Goal: Information Seeking & Learning: Learn about a topic

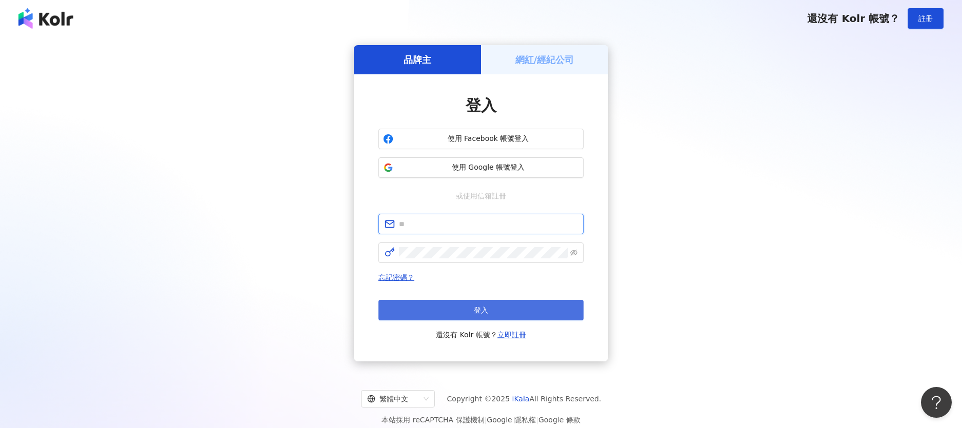
type input "**********"
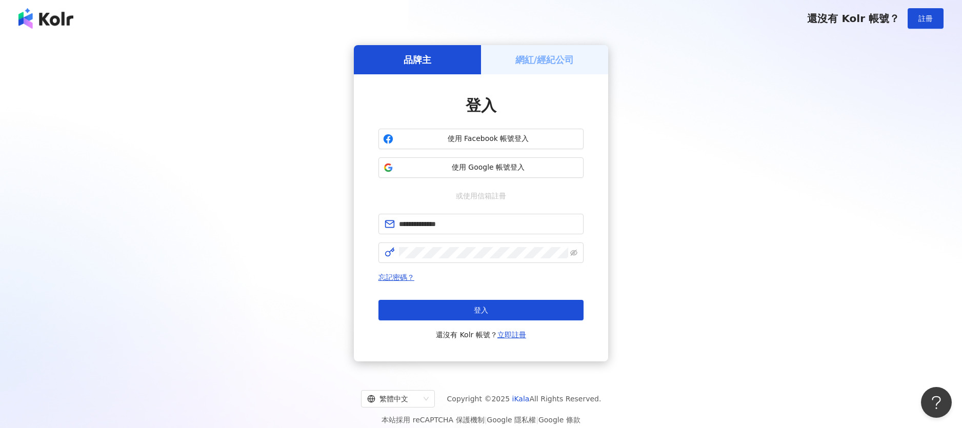
click at [437, 306] on button "登入" at bounding box center [481, 310] width 205 height 21
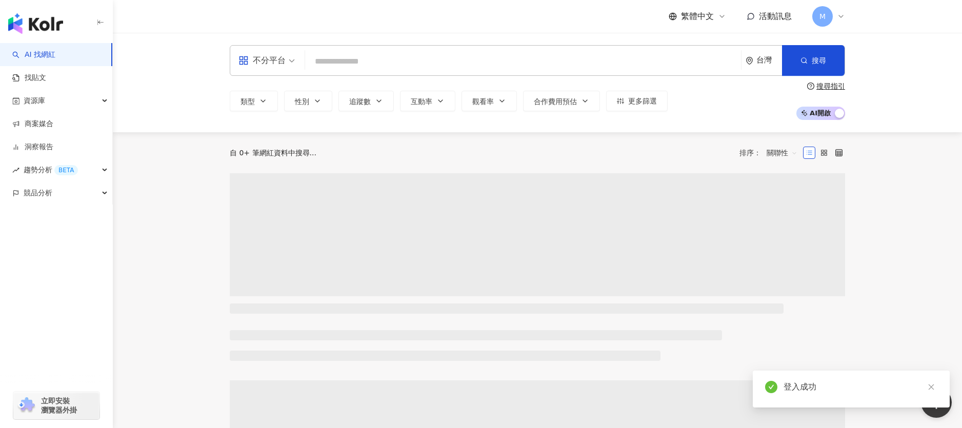
click at [342, 55] on input "search" at bounding box center [523, 61] width 428 height 19
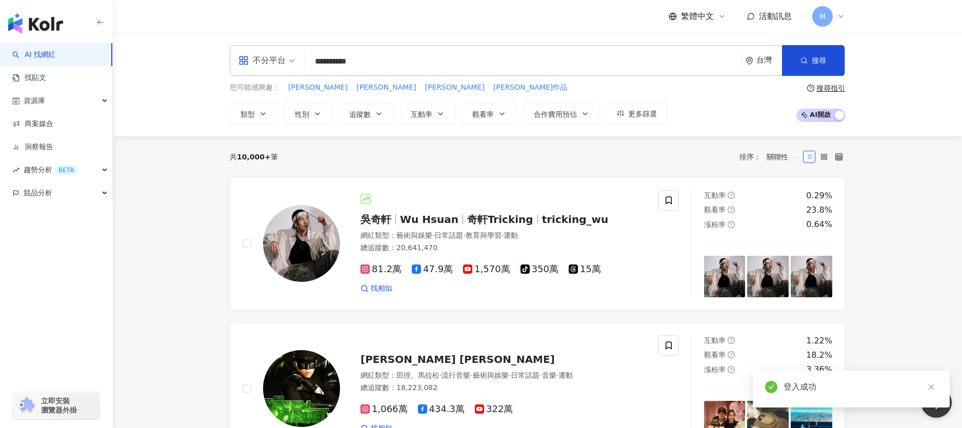
type input "**********"
type input "***"
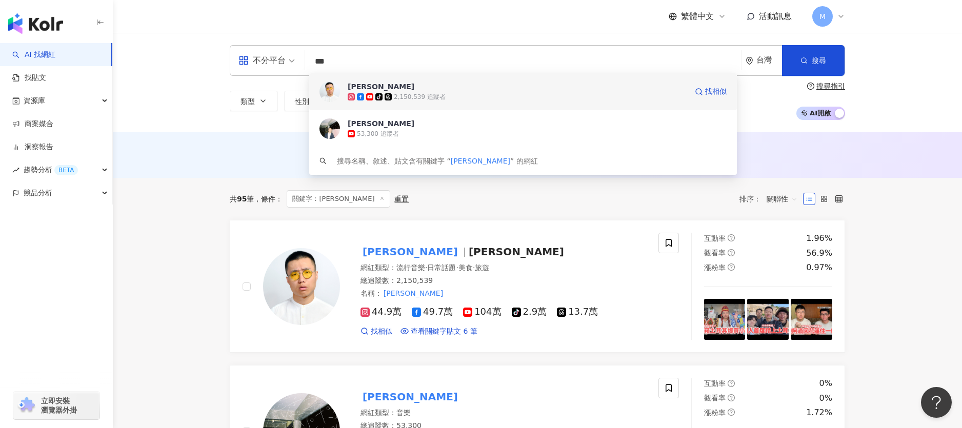
click at [435, 100] on div "2,150,539 追蹤者" at bounding box center [420, 97] width 52 height 9
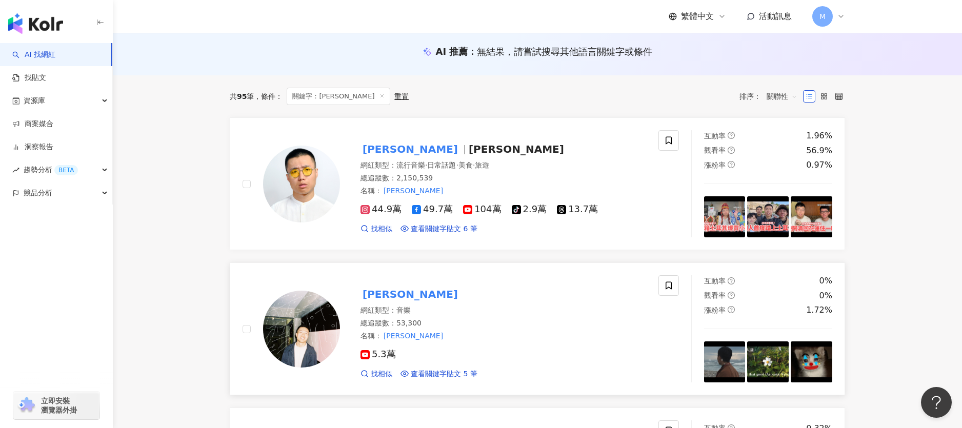
scroll to position [103, 0]
click at [385, 292] on mark "黃大謙" at bounding box center [411, 294] width 100 height 16
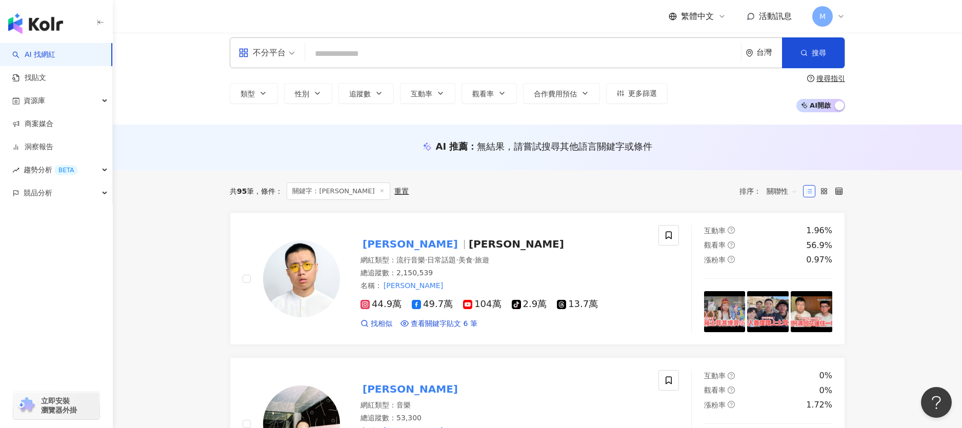
scroll to position [0, 0]
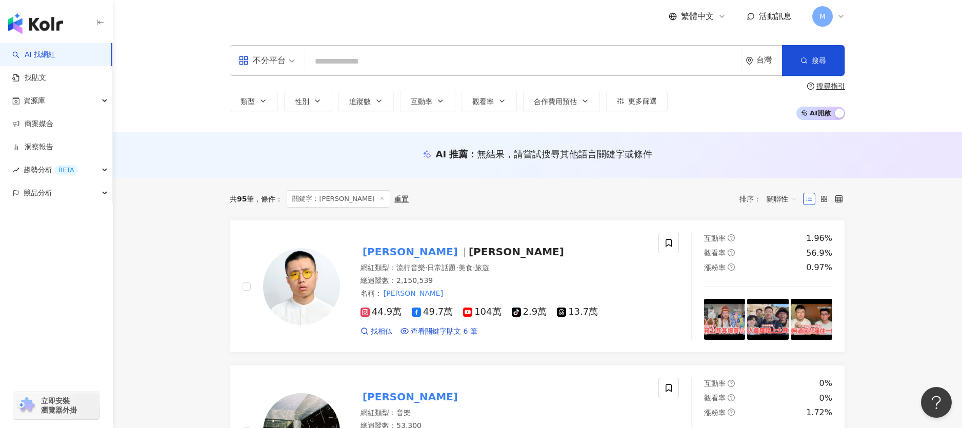
click at [379, 62] on input "search" at bounding box center [523, 61] width 428 height 19
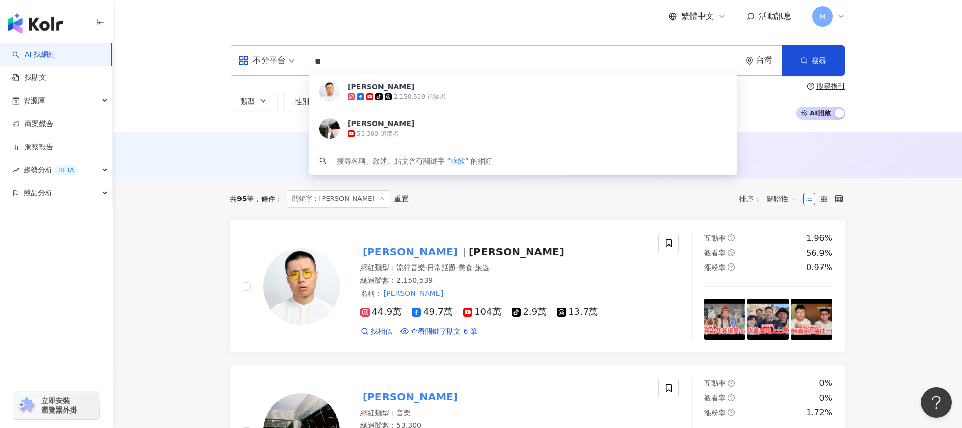
type input "*"
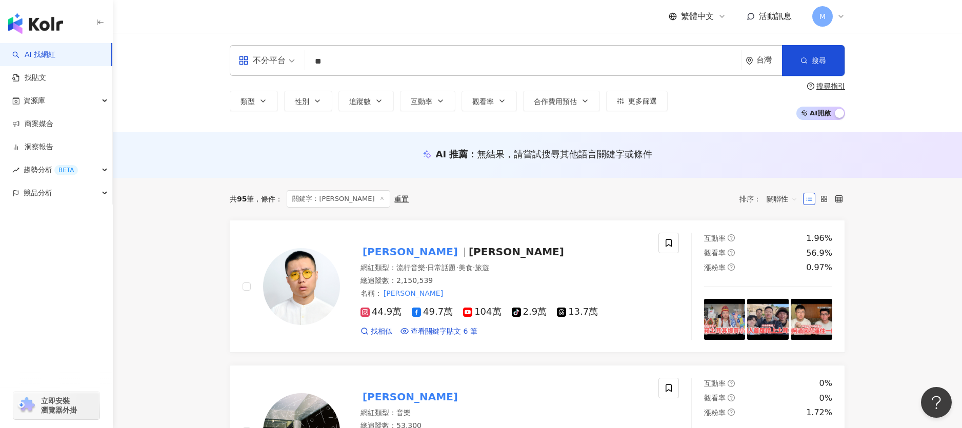
type input "*"
type input "**"
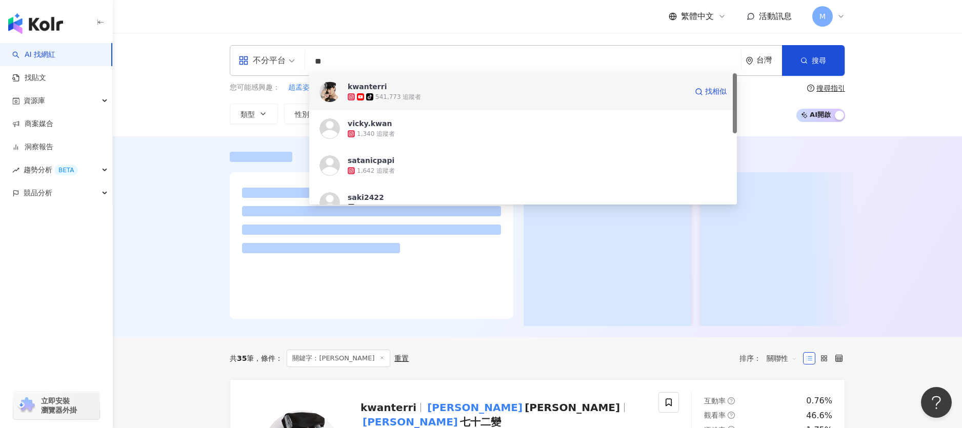
click at [389, 91] on span "kwanterri" at bounding box center [518, 87] width 340 height 10
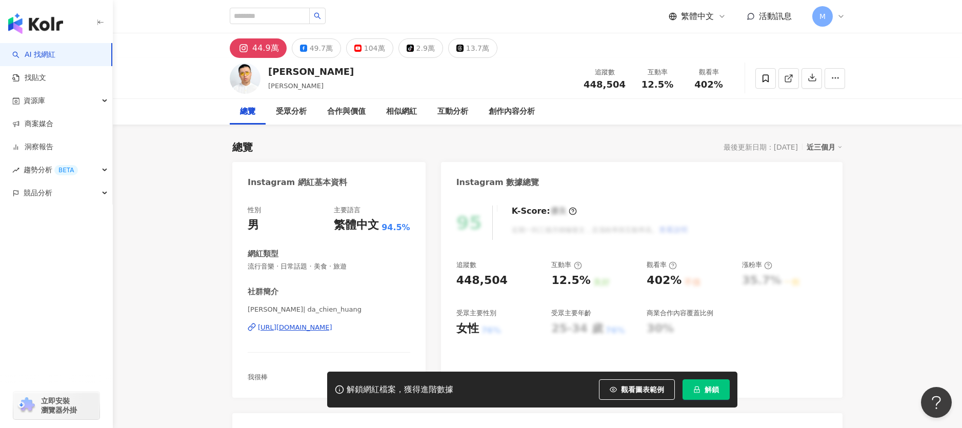
click at [710, 388] on span "解鎖" at bounding box center [712, 390] width 14 height 8
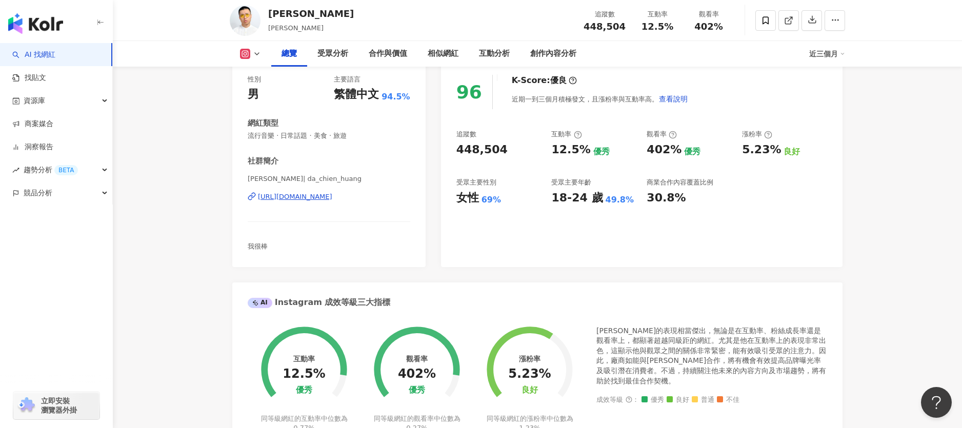
scroll to position [99, 0]
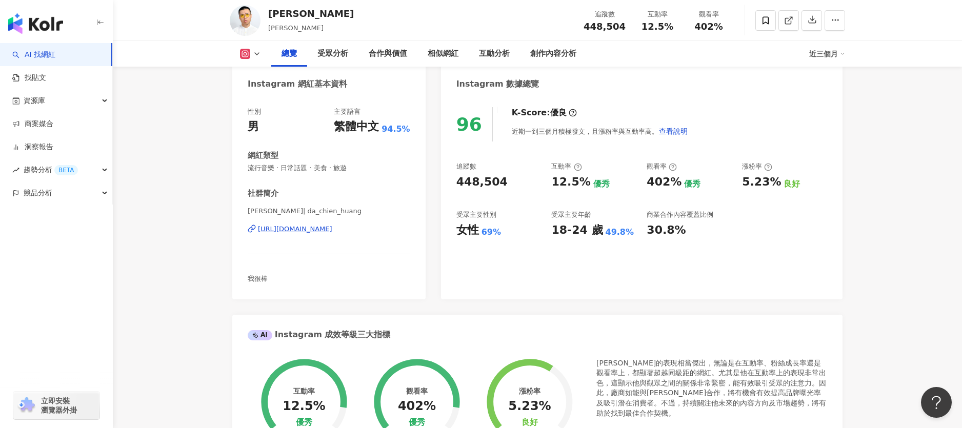
drag, startPoint x: 500, startPoint y: 231, endPoint x: 508, endPoint y: 238, distance: 10.7
click at [527, 239] on div "96 K-Score : 優良 近期一到三個月積極發文，且漲粉率與互動率高。 查看說明 追蹤數 448,504 互動率 12.5% 優秀 觀看率 402% 優…" at bounding box center [642, 198] width 402 height 203
drag, startPoint x: 508, startPoint y: 238, endPoint x: 517, endPoint y: 248, distance: 13.5
click at [510, 239] on div "96 K-Score : 優良 近期一到三個月積極發文，且漲粉率與互動率高。 查看說明 追蹤數 448,504 互動率 12.5% 優秀 觀看率 402% 優…" at bounding box center [642, 198] width 402 height 203
drag, startPoint x: 509, startPoint y: 228, endPoint x: 500, endPoint y: 239, distance: 14.9
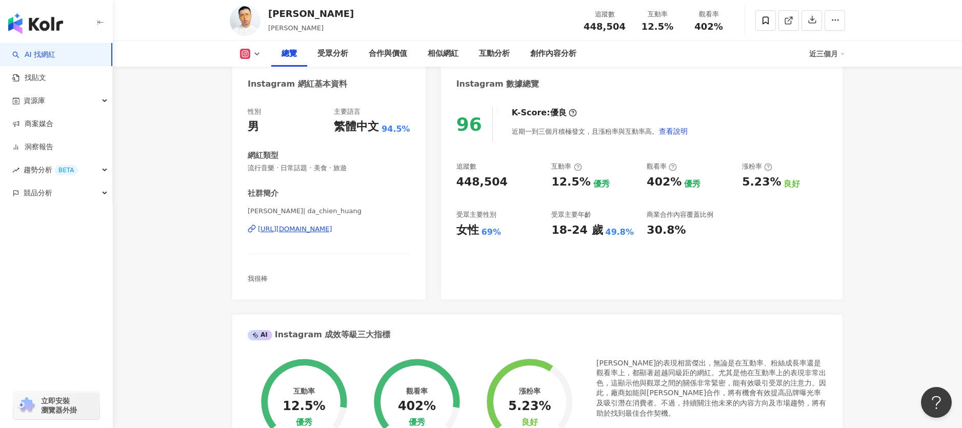
click at [496, 242] on div "96 K-Score : 優良 近期一到三個月積極發文，且漲粉率與互動率高。 查看說明 追蹤數 448,504 互動率 12.5% 優秀 觀看率 402% 優…" at bounding box center [642, 198] width 402 height 203
click at [500, 239] on div "96 K-Score : 優良 近期一到三個月積極發文，且漲粉率與互動率高。 查看說明 追蹤數 448,504 互動率 12.5% 優秀 觀看率 402% 優…" at bounding box center [642, 198] width 402 height 203
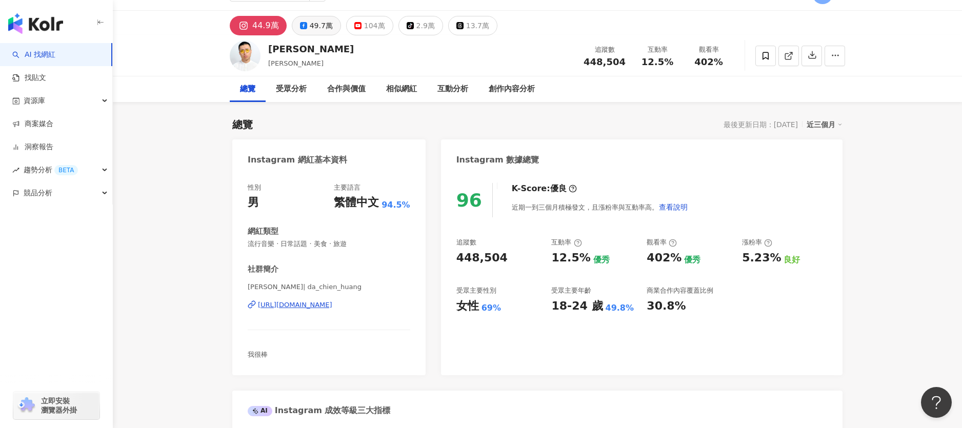
scroll to position [7, 0]
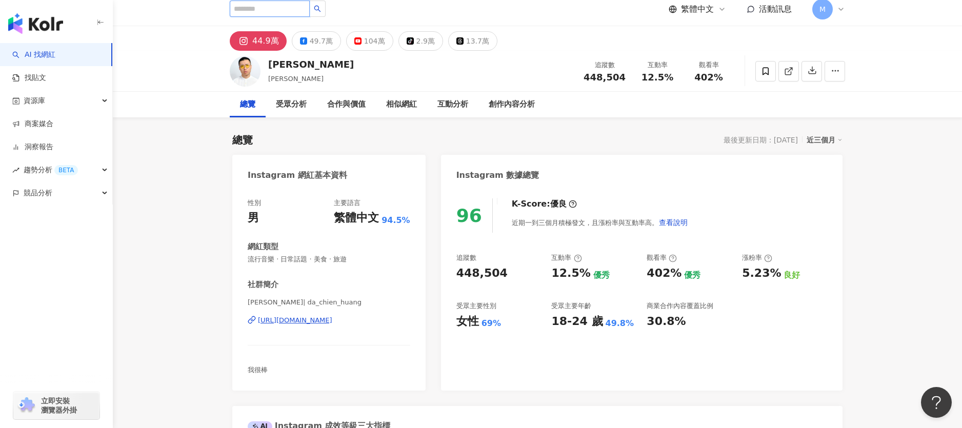
click at [280, 8] on input "search" at bounding box center [270, 9] width 80 height 16
type input "*"
type input "****"
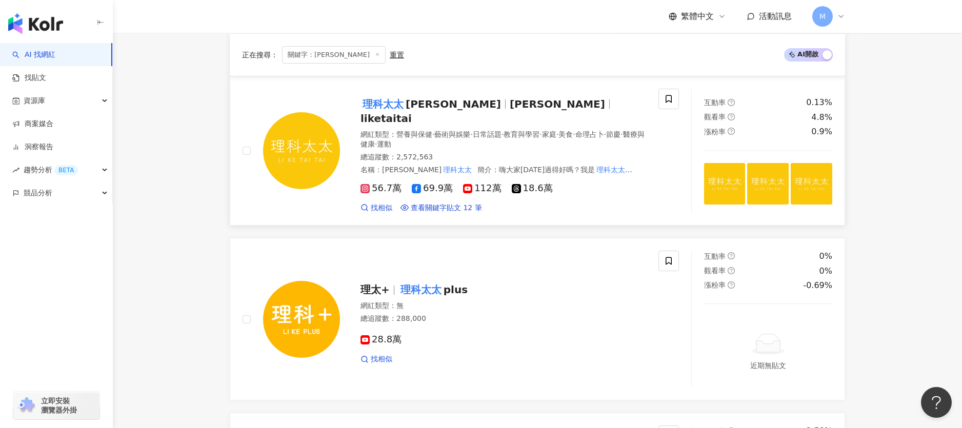
scroll to position [132, 0]
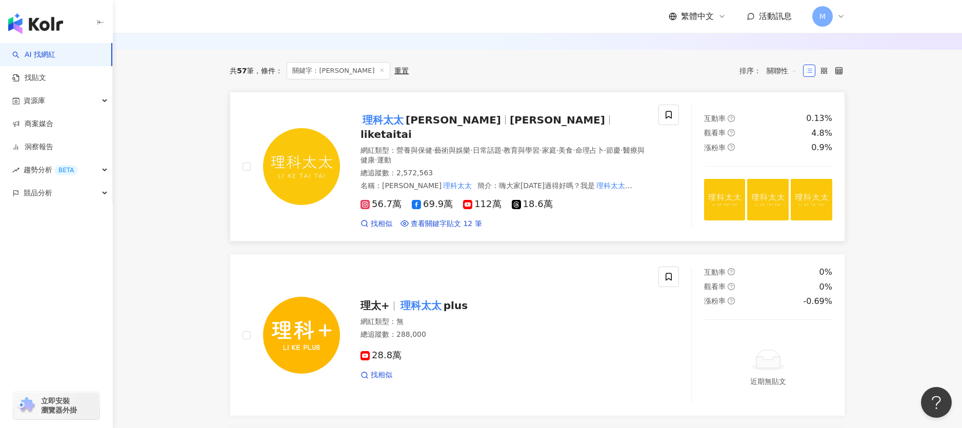
click at [423, 113] on div "理科太太 Li Ke Tai Tai Evelyn Chen liketaitai" at bounding box center [504, 127] width 286 height 29
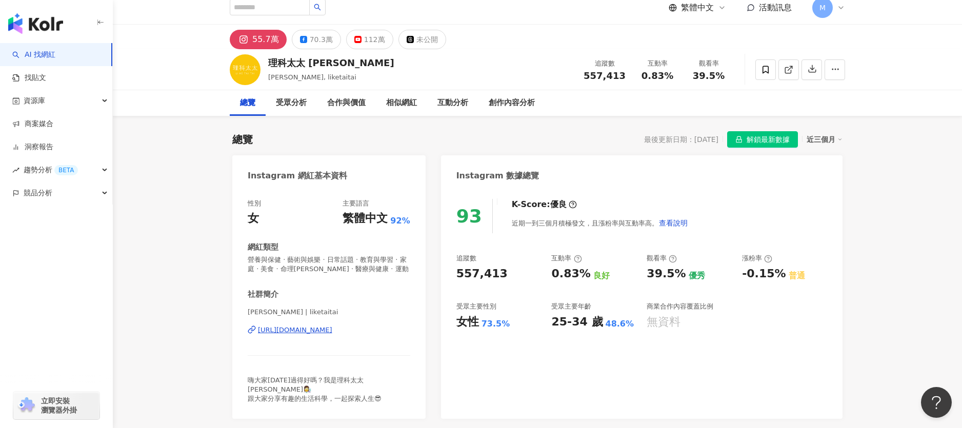
scroll to position [7, 0]
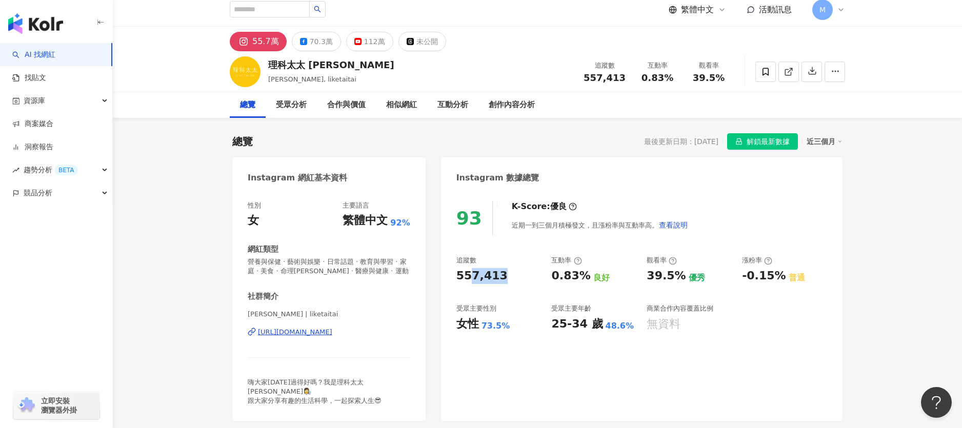
drag, startPoint x: 470, startPoint y: 274, endPoint x: 504, endPoint y: 275, distance: 33.9
click at [509, 275] on div "557,413" at bounding box center [499, 276] width 85 height 16
click at [499, 276] on div "557,413" at bounding box center [499, 276] width 85 height 16
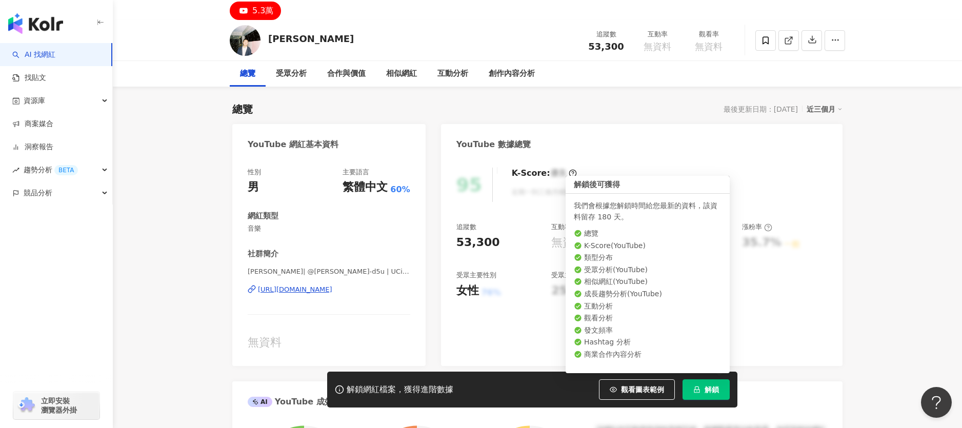
drag, startPoint x: 708, startPoint y: 389, endPoint x: 785, endPoint y: 386, distance: 77.0
click at [708, 389] on span "解鎖" at bounding box center [712, 390] width 14 height 8
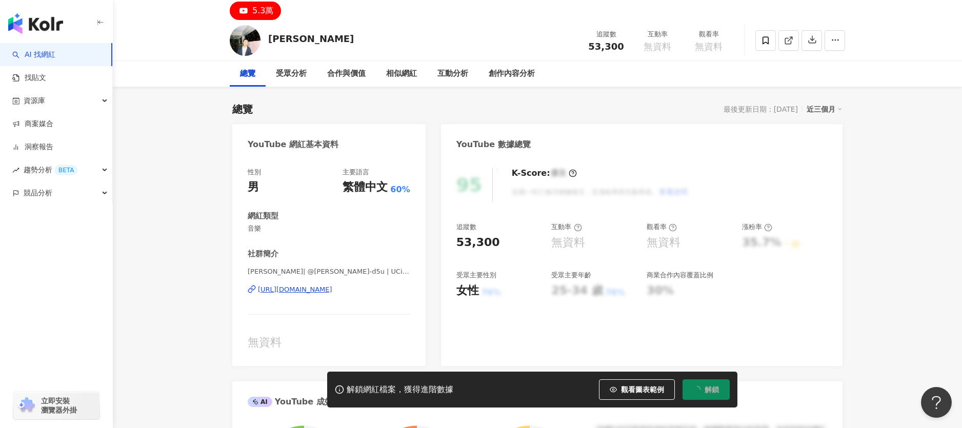
scroll to position [48, 0]
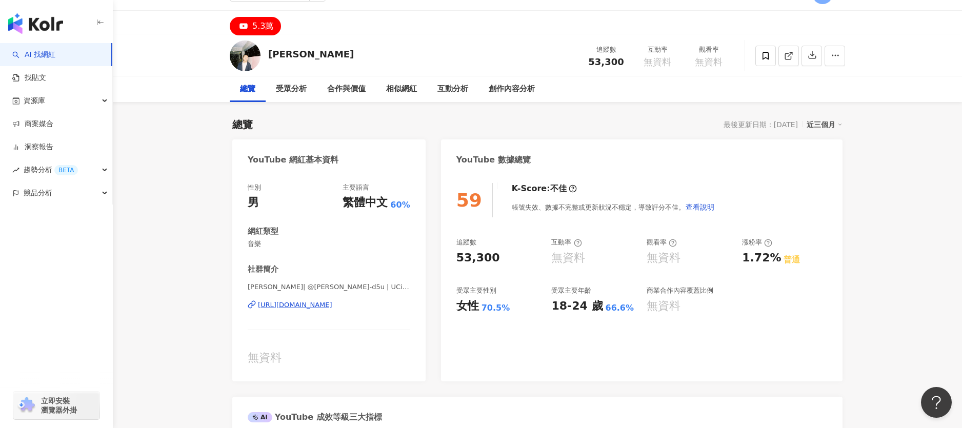
scroll to position [27, 0]
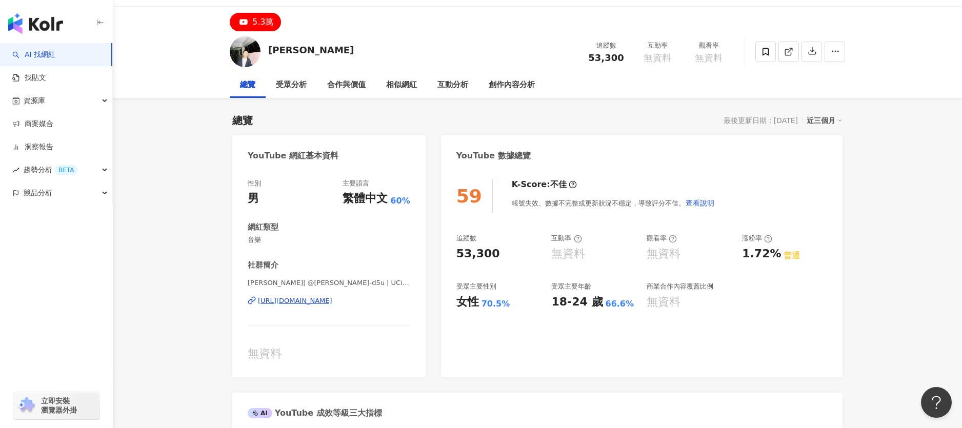
scroll to position [38, 0]
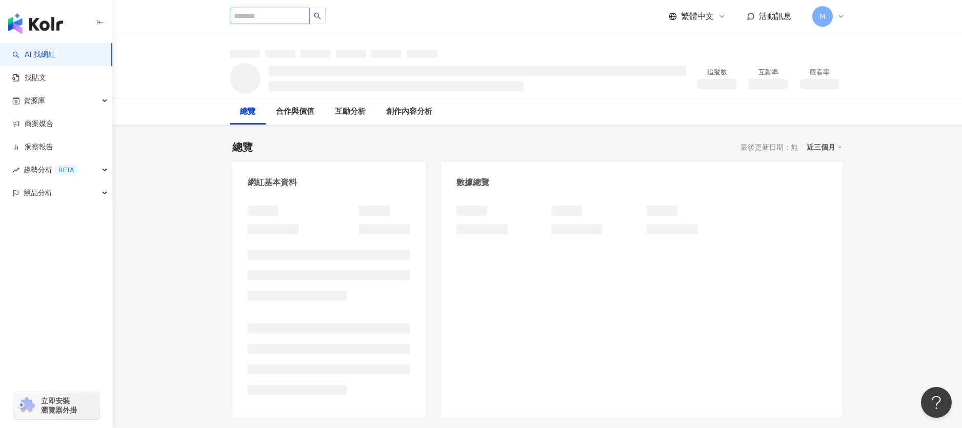
click at [279, 16] on input "search" at bounding box center [270, 16] width 80 height 16
type input "****"
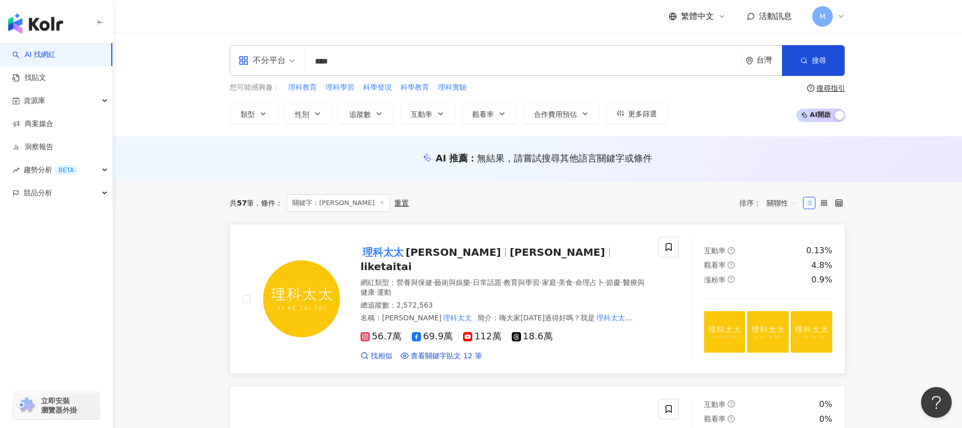
click at [467, 259] on div "理科太太 Li Ke Tai Tai Evelyn Chen liketaitai 網紅類型 ： 營養與保健 · 藝術與娛樂 · 日常話題 · 教育與學習 ·…" at bounding box center [493, 299] width 306 height 124
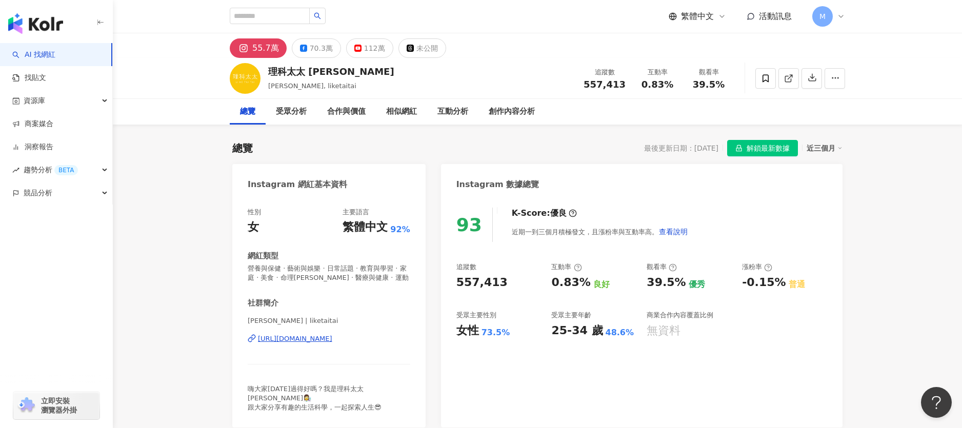
drag, startPoint x: 364, startPoint y: 46, endPoint x: 607, endPoint y: 165, distance: 270.7
click at [364, 46] on div "112萬" at bounding box center [374, 48] width 21 height 14
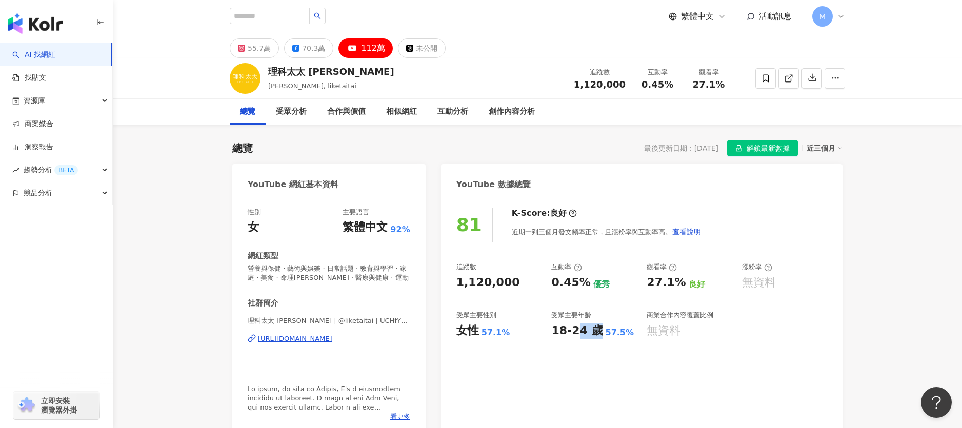
drag, startPoint x: 575, startPoint y: 331, endPoint x: 589, endPoint y: 351, distance: 24.8
click at [589, 351] on div "81 K-Score : 良好 近期一到三個月發文頻率正常，且漲粉率與互動率高。 查看說明 追蹤數 1,120,000 互動率 0.45% 優秀 觀看率 27…" at bounding box center [642, 318] width 402 height 240
click at [305, 49] on div "70.3萬" at bounding box center [313, 48] width 23 height 14
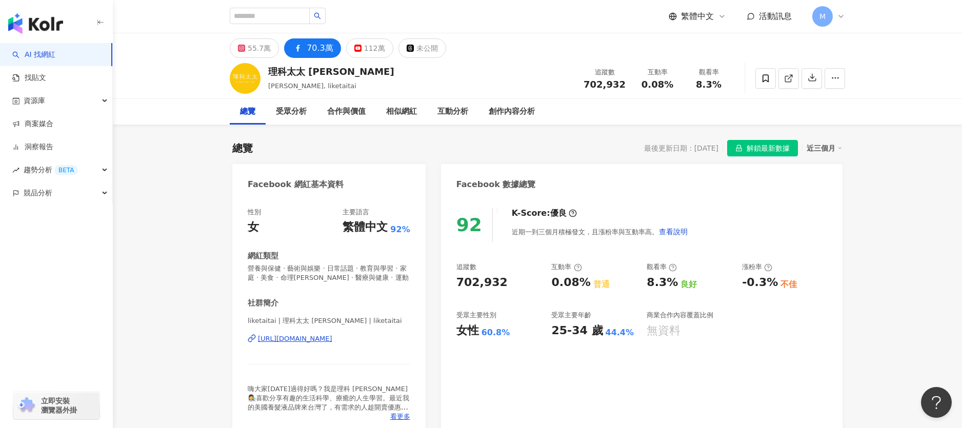
drag, startPoint x: 363, startPoint y: 47, endPoint x: 422, endPoint y: 85, distance: 70.0
click at [364, 46] on div "112萬" at bounding box center [374, 48] width 21 height 14
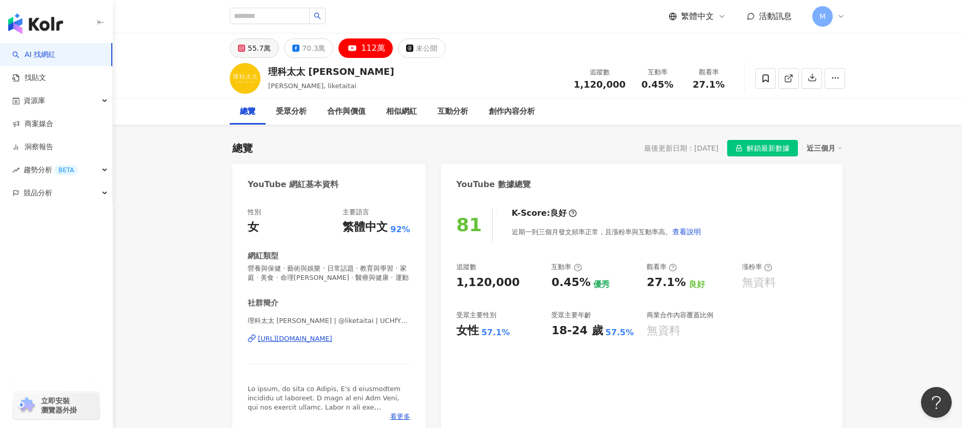
click at [254, 52] on div "55.7萬" at bounding box center [259, 48] width 23 height 14
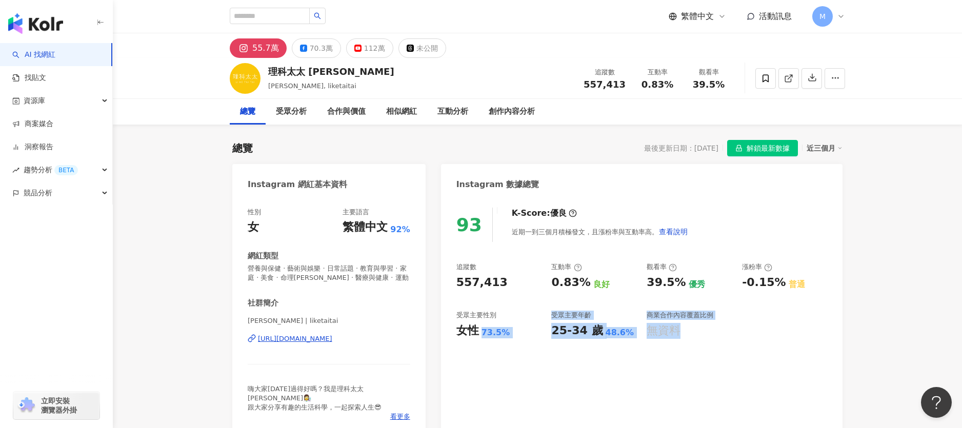
drag, startPoint x: 507, startPoint y: 326, endPoint x: 687, endPoint y: 338, distance: 180.0
click at [687, 338] on div "追蹤數 557,413 互動率 0.83% 良好 觀看率 39.5% 優秀 漲粉率 -0.15% 普通 受眾主要性別 女性 73.5% 受眾主要年齡 25-3…" at bounding box center [642, 301] width 371 height 76
click at [687, 338] on div "無資料" at bounding box center [689, 331] width 85 height 16
click at [813, 151] on div "近三個月" at bounding box center [825, 148] width 36 height 13
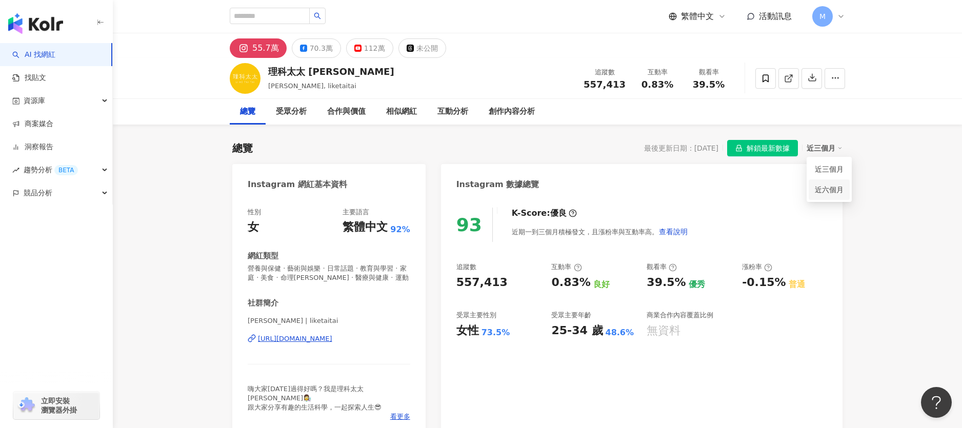
click at [837, 195] on link "近六個月" at bounding box center [829, 189] width 29 height 11
click at [828, 147] on div "近六個月" at bounding box center [825, 148] width 36 height 13
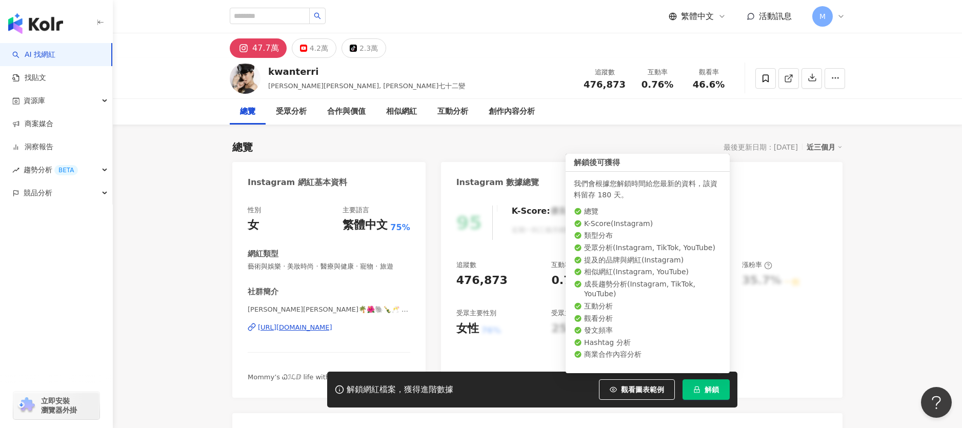
click at [703, 392] on button "解鎖" at bounding box center [706, 390] width 47 height 21
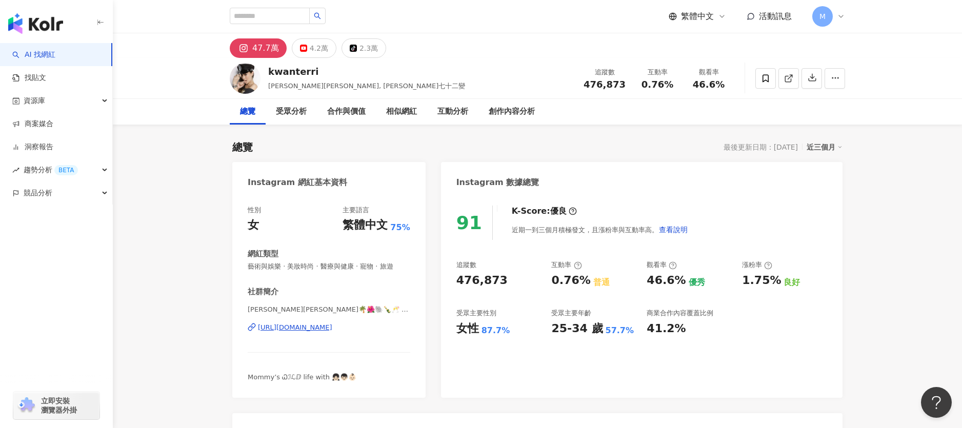
scroll to position [1, 0]
click at [820, 145] on div "近三個月" at bounding box center [825, 146] width 36 height 13
click at [826, 191] on link "近六個月" at bounding box center [829, 187] width 29 height 11
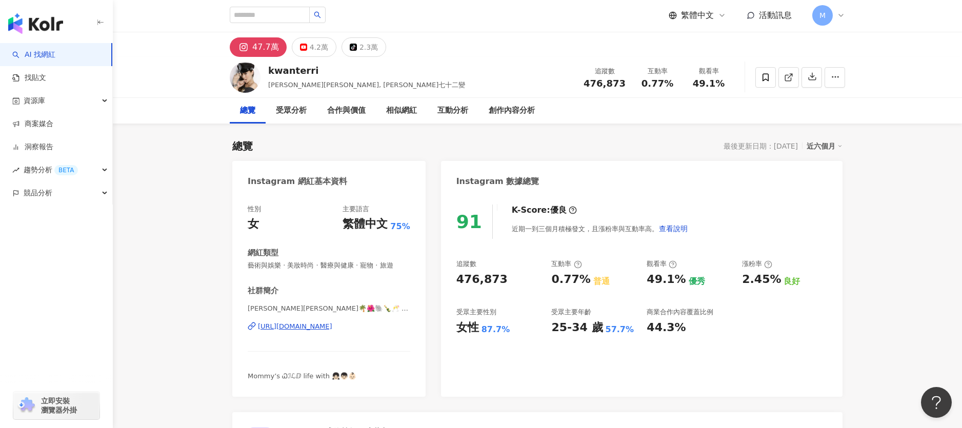
click at [808, 142] on div "近六個月" at bounding box center [825, 146] width 36 height 13
click at [817, 165] on link "近三個月" at bounding box center [829, 167] width 29 height 11
click at [814, 147] on div "近三個月" at bounding box center [825, 146] width 36 height 13
click at [815, 187] on link "近六個月" at bounding box center [829, 187] width 29 height 11
click at [311, 44] on div "4.2萬" at bounding box center [319, 48] width 18 height 14
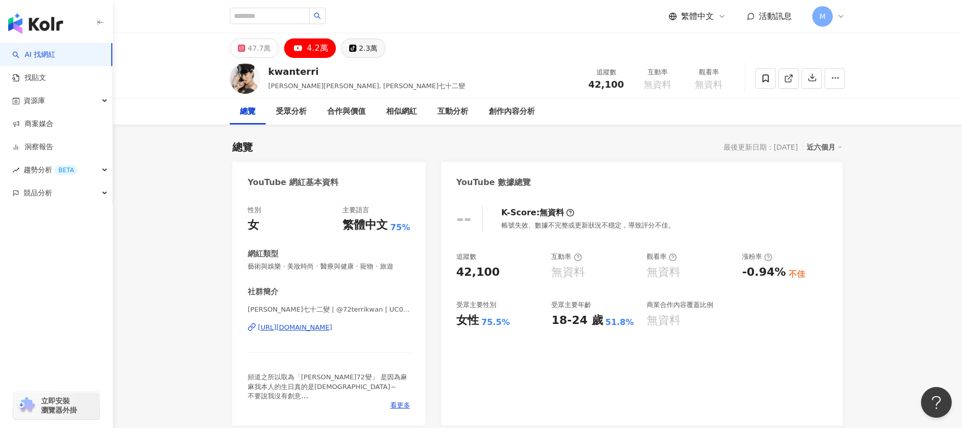
click at [350, 46] on icon at bounding box center [352, 48] width 7 height 7
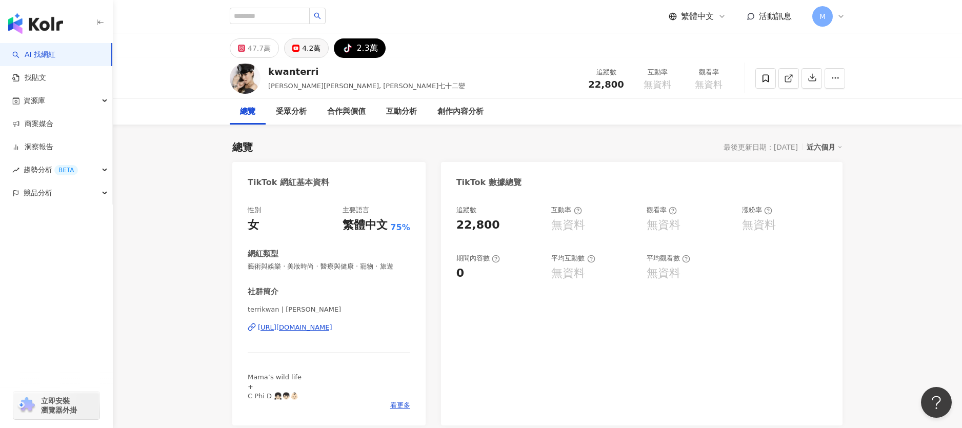
click at [303, 51] on div "4.2萬" at bounding box center [311, 48] width 18 height 14
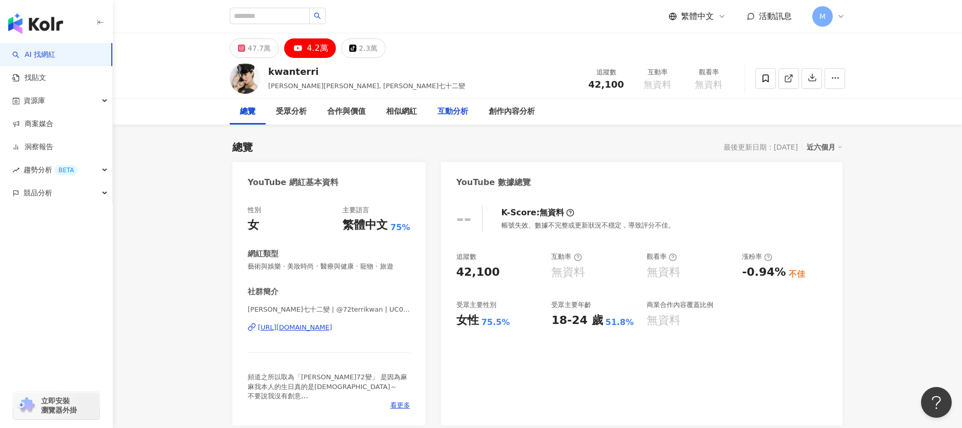
scroll to position [2, 0]
